Goal: Information Seeking & Learning: Learn about a topic

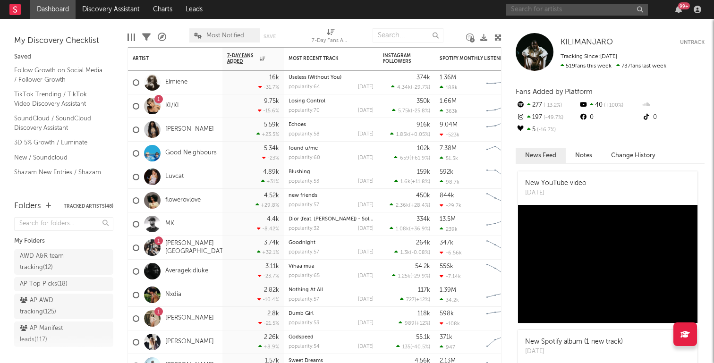
click at [565, 12] on input "text" at bounding box center [577, 10] width 142 height 12
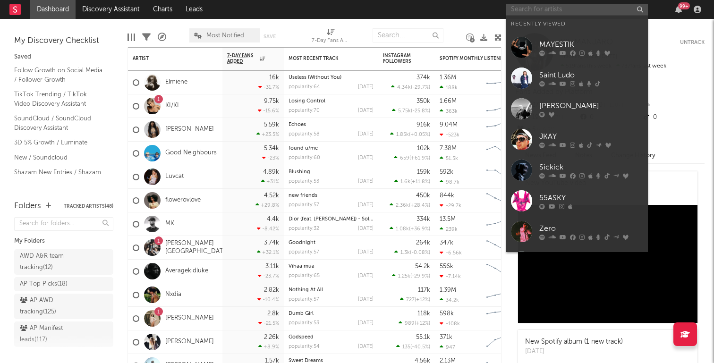
paste input "[URL][DOMAIN_NAME]"
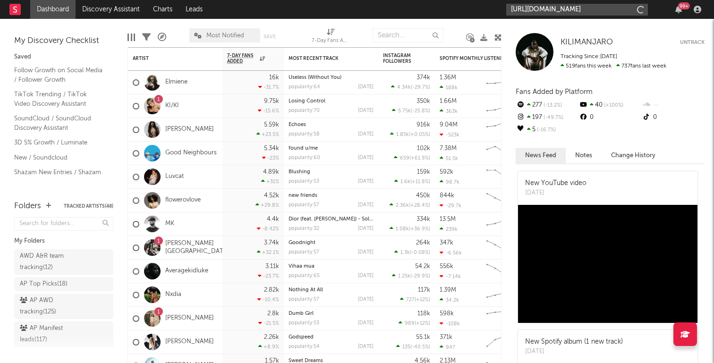
scroll to position [0, 122]
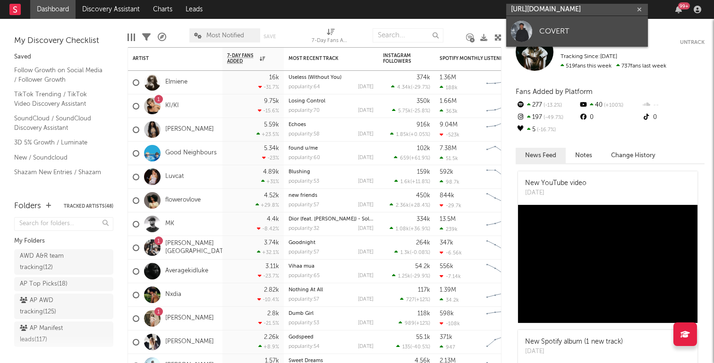
type input "[URL][DOMAIN_NAME]"
click at [578, 35] on div "COVERT" at bounding box center [591, 31] width 104 height 11
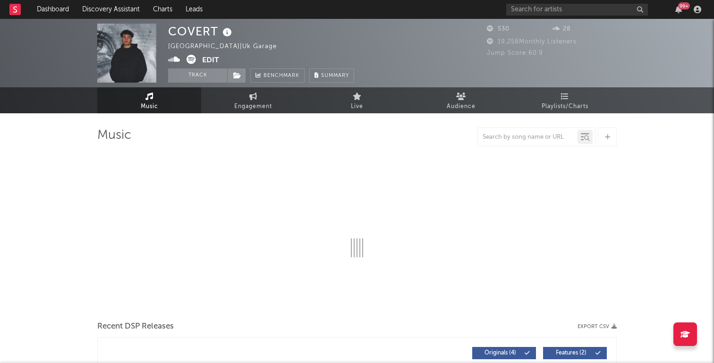
select select "1w"
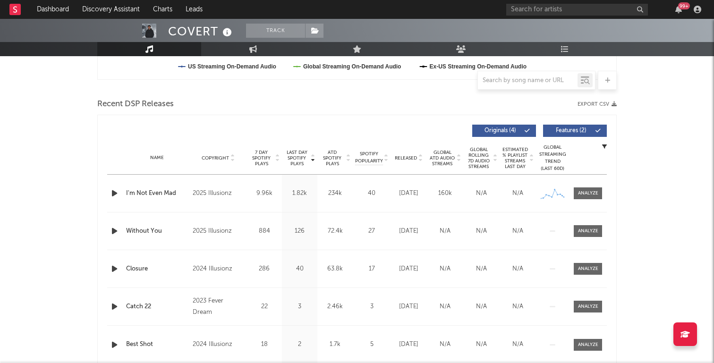
scroll to position [307, 0]
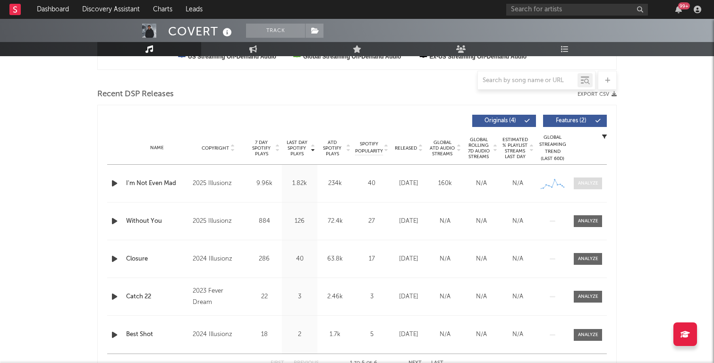
click at [595, 183] on div at bounding box center [588, 183] width 20 height 7
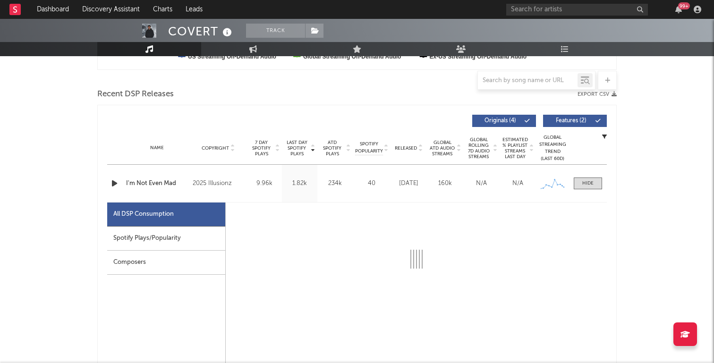
select select "1w"
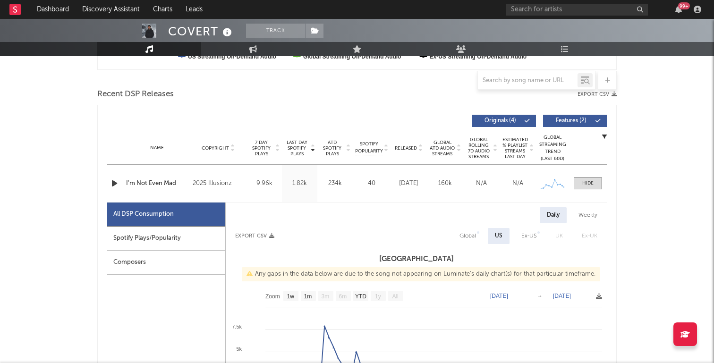
click at [190, 246] on div "Spotify Plays/Popularity" at bounding box center [166, 239] width 118 height 24
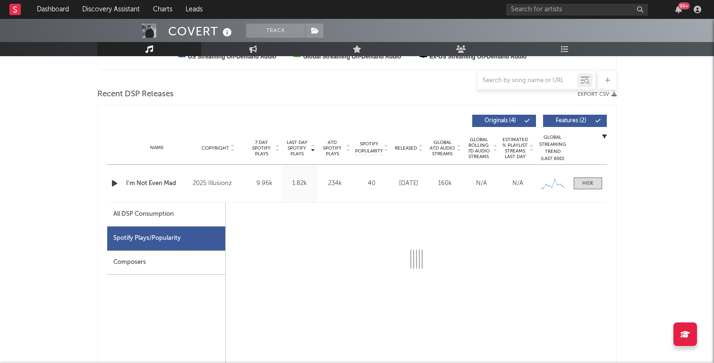
select select "1w"
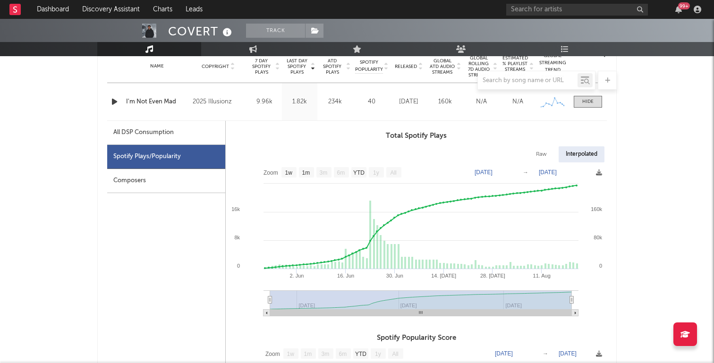
scroll to position [463, 0]
